Goal: Browse casually: Explore the website without a specific task or goal

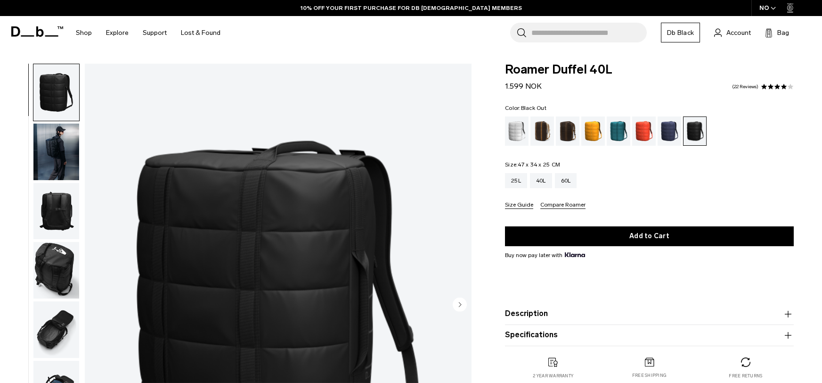
click at [70, 137] on img "button" at bounding box center [56, 151] width 46 height 57
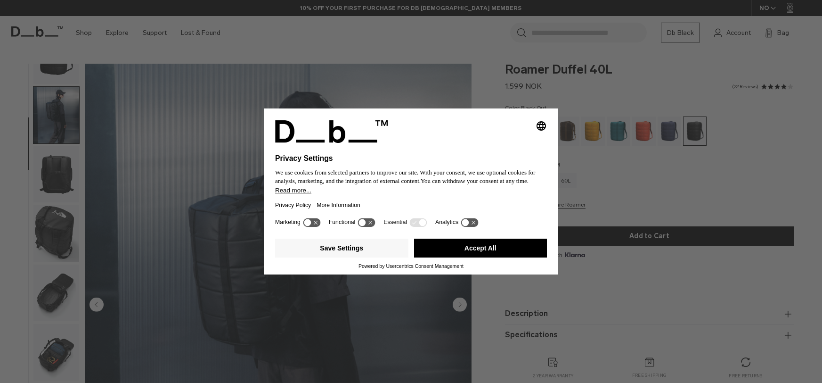
scroll to position [49, 0]
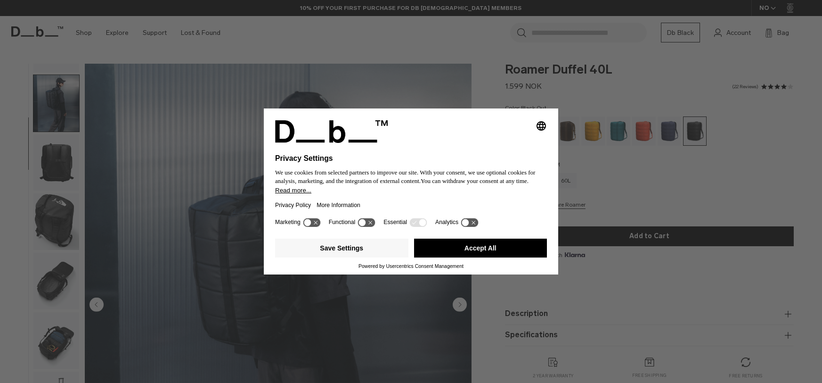
click at [497, 240] on button "Accept All" at bounding box center [480, 247] width 133 height 19
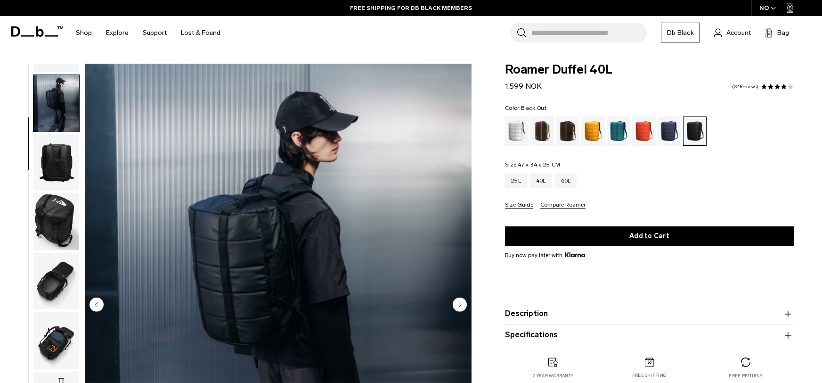
scroll to position [54, 0]
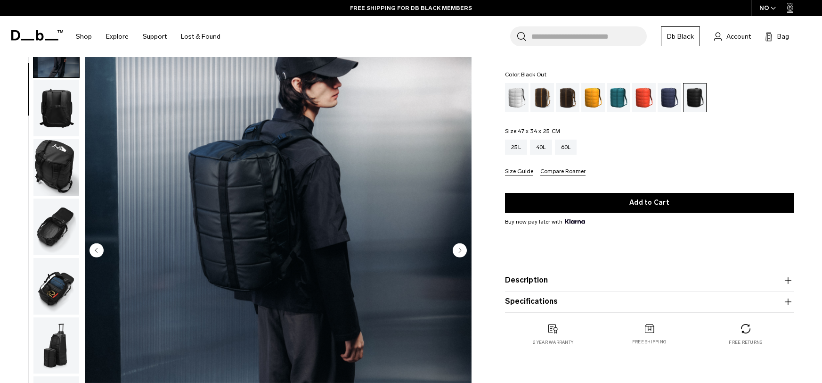
click at [76, 104] on img "button" at bounding box center [56, 108] width 46 height 57
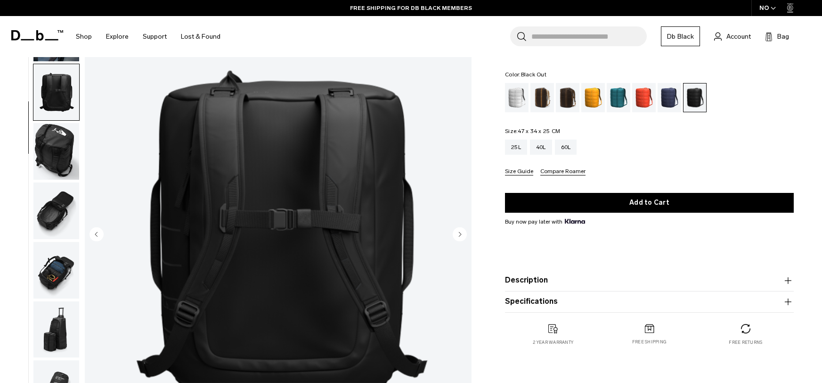
scroll to position [73, 0]
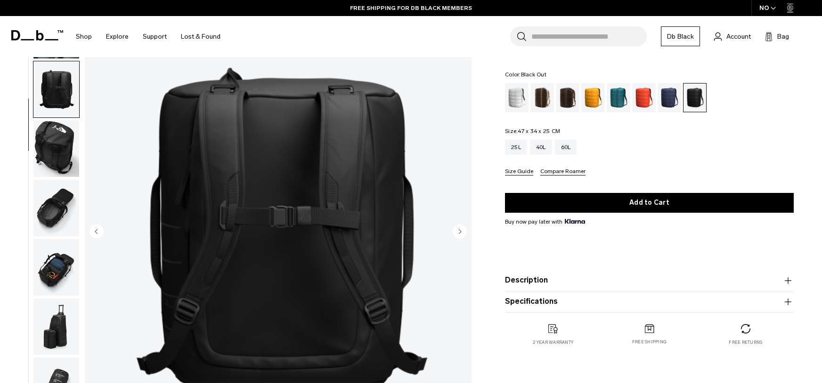
click at [66, 140] on img "button" at bounding box center [56, 148] width 46 height 57
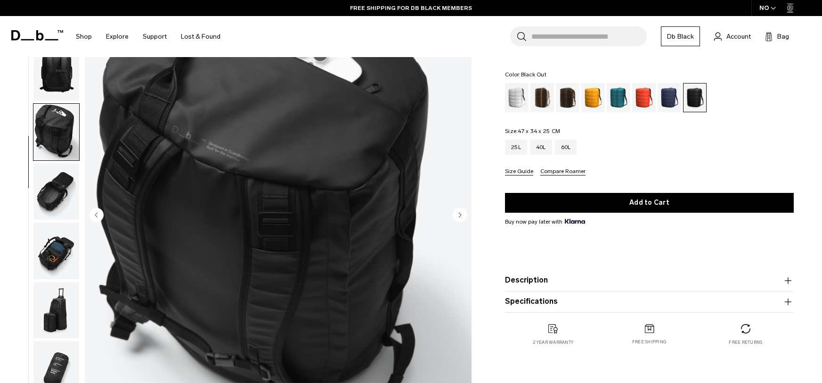
scroll to position [92, 0]
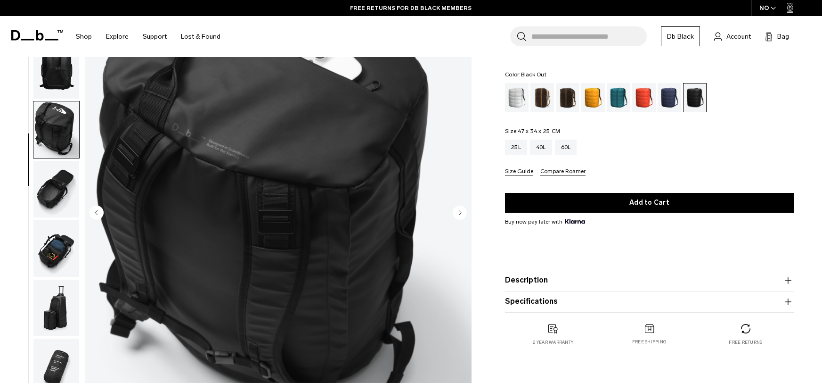
click at [59, 211] on img "button" at bounding box center [56, 189] width 46 height 57
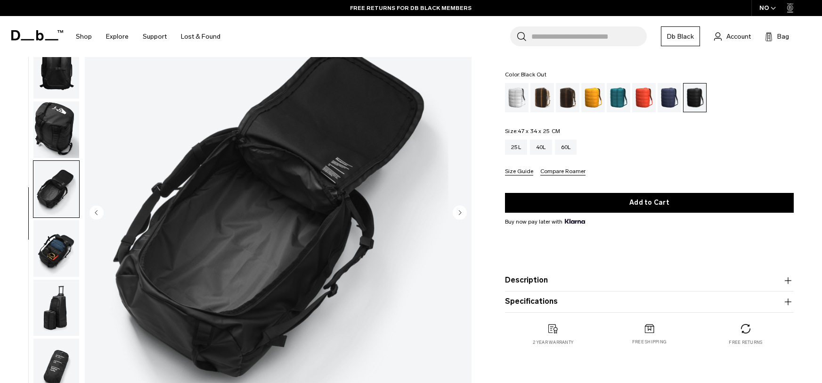
click at [58, 235] on img "button" at bounding box center [56, 248] width 46 height 57
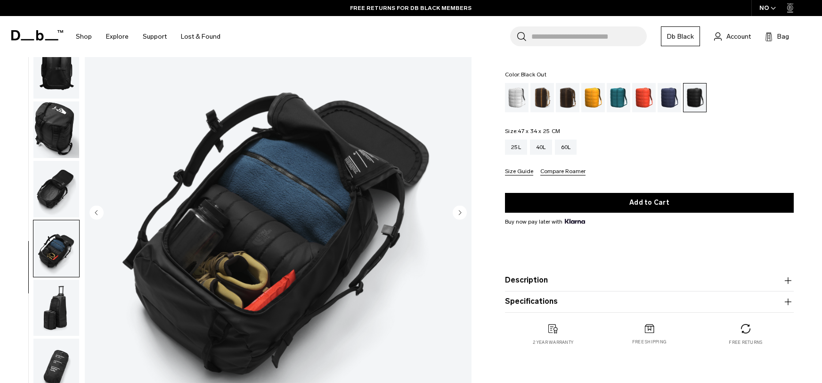
click at [56, 286] on img "button" at bounding box center [56, 307] width 46 height 57
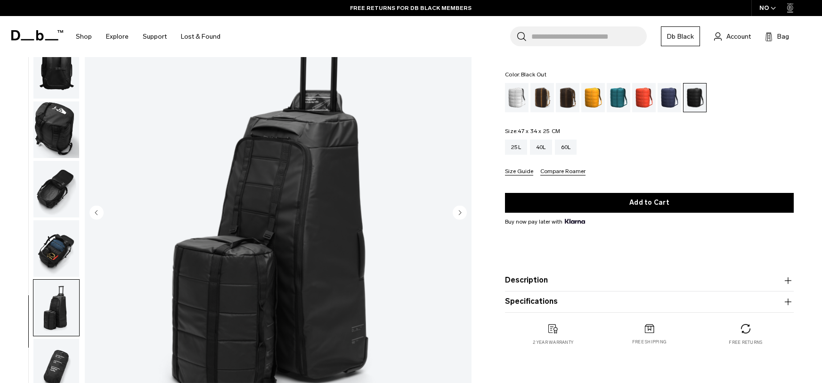
click at [57, 310] on img "button" at bounding box center [56, 307] width 46 height 57
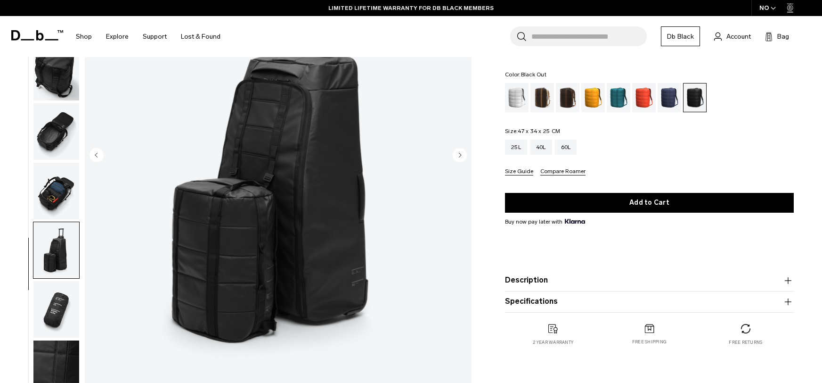
scroll to position [151, 0]
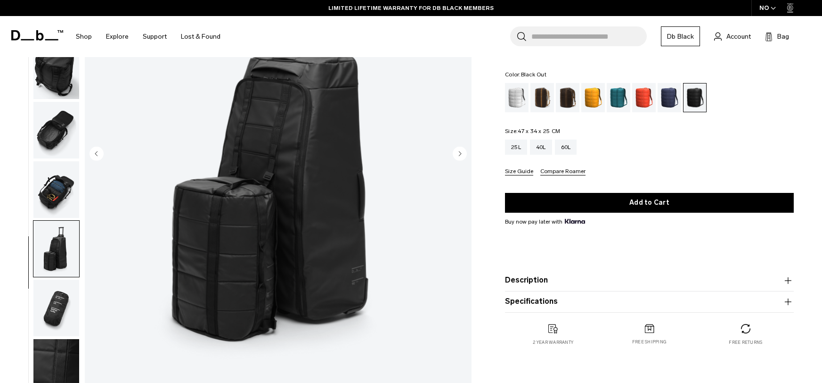
click at [50, 353] on img "button" at bounding box center [56, 367] width 46 height 57
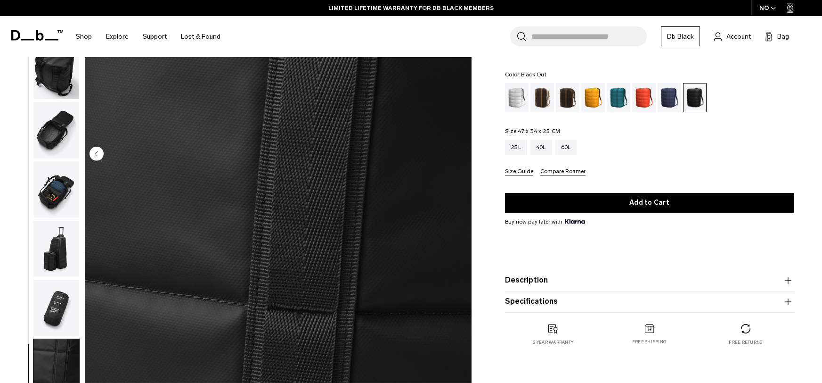
click at [50, 353] on img "button" at bounding box center [56, 367] width 46 height 57
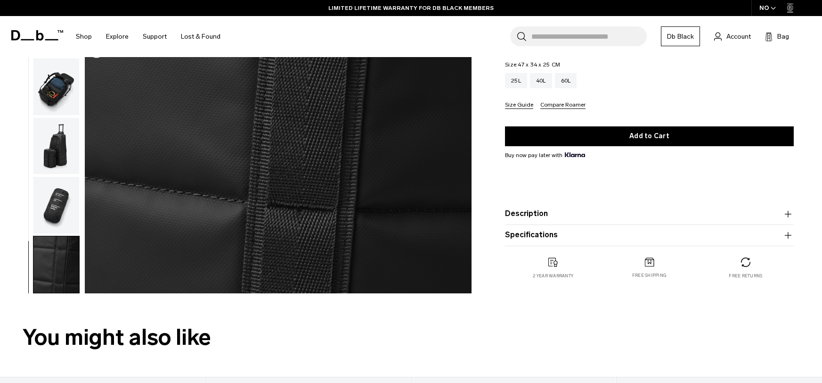
scroll to position [274, 0]
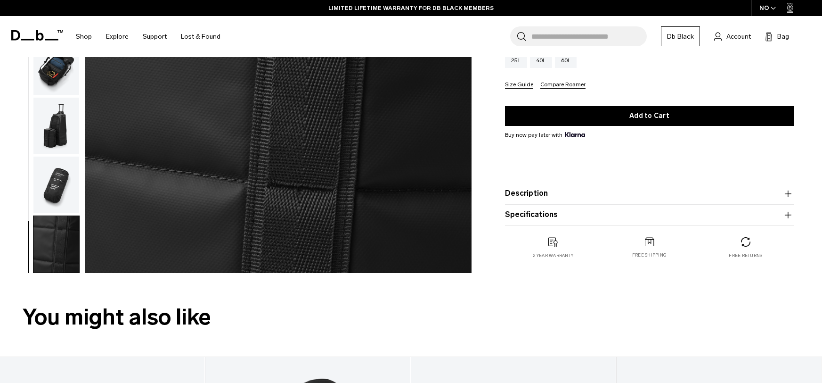
click at [68, 229] on img "button" at bounding box center [56, 244] width 46 height 57
